Goal: Check status: Check status

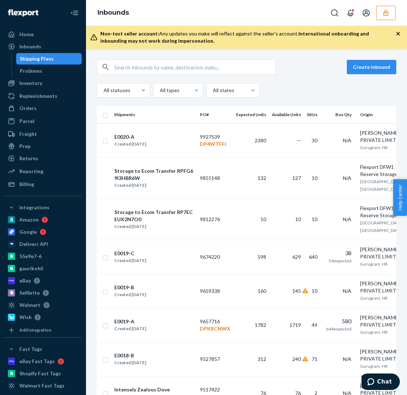
drag, startPoint x: 390, startPoint y: 13, endPoint x: 368, endPoint y: 20, distance: 23.5
click at [390, 13] on button "button" at bounding box center [386, 13] width 19 height 14
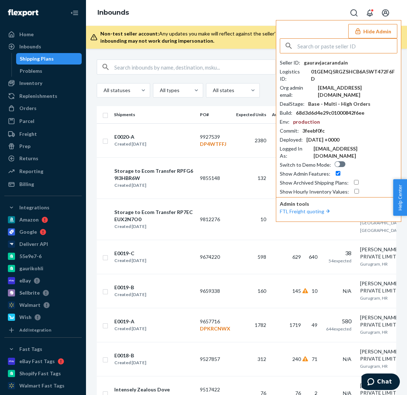
click at [345, 44] on input "text" at bounding box center [348, 46] width 100 height 14
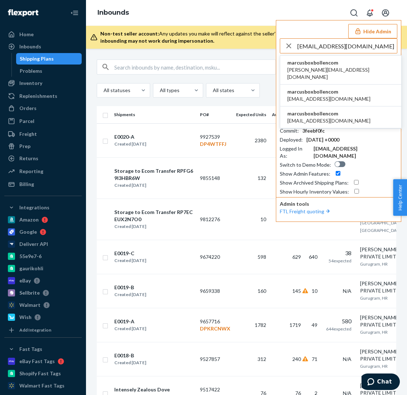
type input "[EMAIL_ADDRESS][DOMAIN_NAME]"
click at [321, 66] on span "[PERSON_NAME][EMAIL_ADDRESS][DOMAIN_NAME]" at bounding box center [341, 73] width 107 height 14
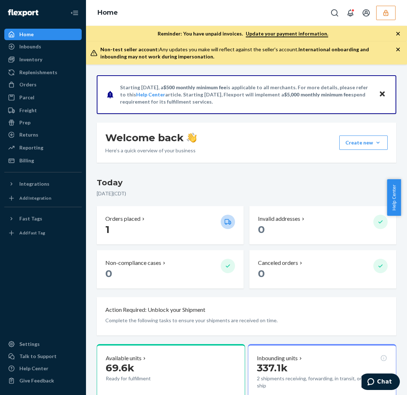
click at [387, 14] on icon "button" at bounding box center [386, 12] width 7 height 7
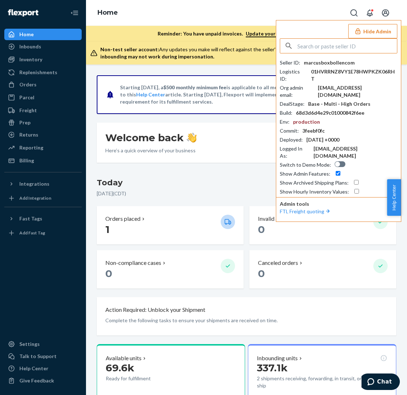
click at [185, 13] on div "Home Hide Admin Seller ID : marcusboxbollencom Logistics ID : 01HVRRNZ8VY1E78HW…" at bounding box center [246, 13] width 321 height 26
click at [29, 46] on div "Inbounds" at bounding box center [30, 46] width 22 height 7
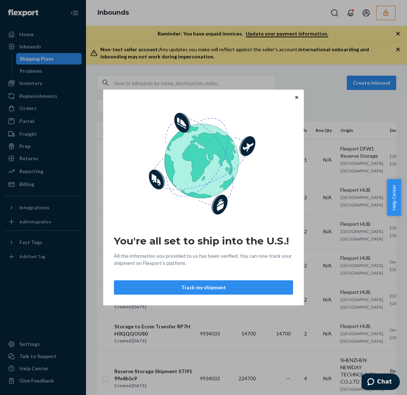
click at [295, 97] on button "Close" at bounding box center [296, 97] width 7 height 8
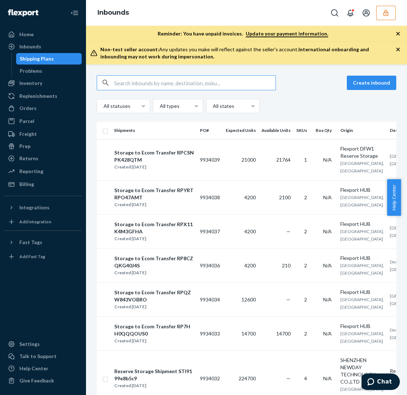
click at [139, 80] on input "text" at bounding box center [194, 83] width 161 height 14
paste input "9934039"
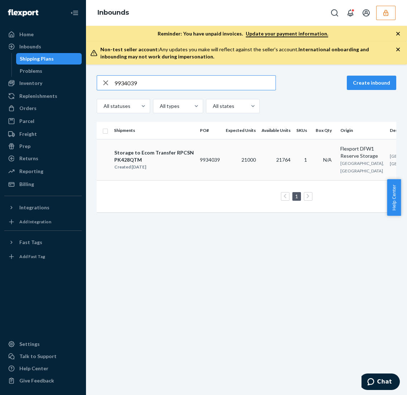
type input "9934039"
click at [158, 155] on div "Storage to Ecom Transfer RPCSNPK428QTM" at bounding box center [154, 156] width 80 height 14
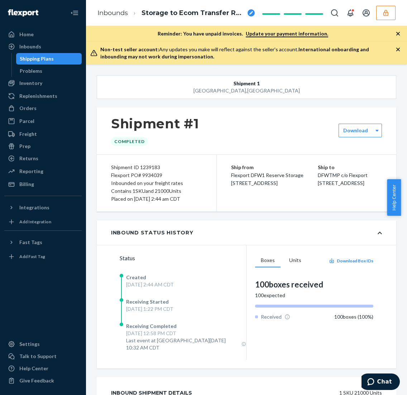
drag, startPoint x: 111, startPoint y: 166, endPoint x: 196, endPoint y: 202, distance: 92.7
click at [196, 202] on div "Shipment ID 1239183 Flexport PO# 9934039 Inbounded on your freight rates Contai…" at bounding box center [157, 183] width 120 height 57
copy div "Shipment ID 1239183 Flexport PO# 9934039 Inbounded on your freight rates Contai…"
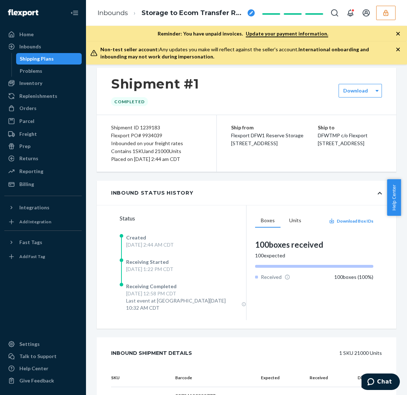
scroll to position [119, 0]
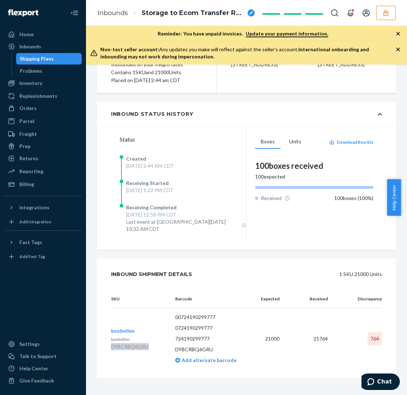
drag, startPoint x: 151, startPoint y: 340, endPoint x: 112, endPoint y: 341, distance: 39.1
click at [112, 341] on div "boxbollen boxbollen DYBCRBQ6GRU" at bounding box center [137, 338] width 53 height 23
copy div "DYBCRBQ6GRU"
click at [390, 9] on button "button" at bounding box center [386, 13] width 19 height 14
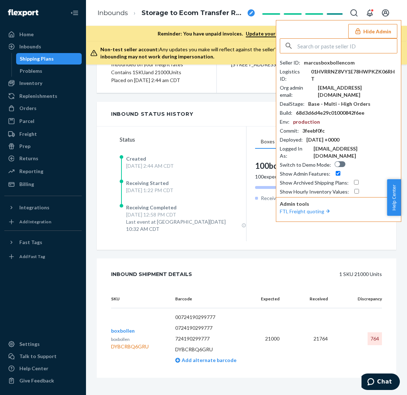
click at [321, 46] on input "text" at bounding box center [348, 46] width 100 height 14
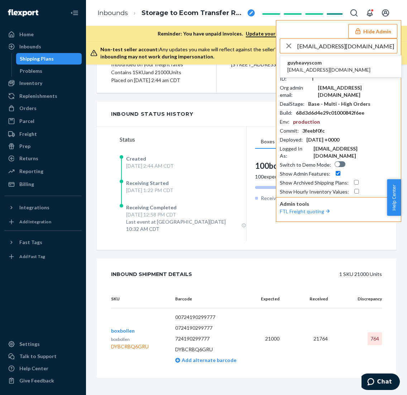
type input "operations@heavys.com"
click at [314, 67] on span "operations@heavys.com" at bounding box center [329, 69] width 83 height 7
